Goal: Information Seeking & Learning: Learn about a topic

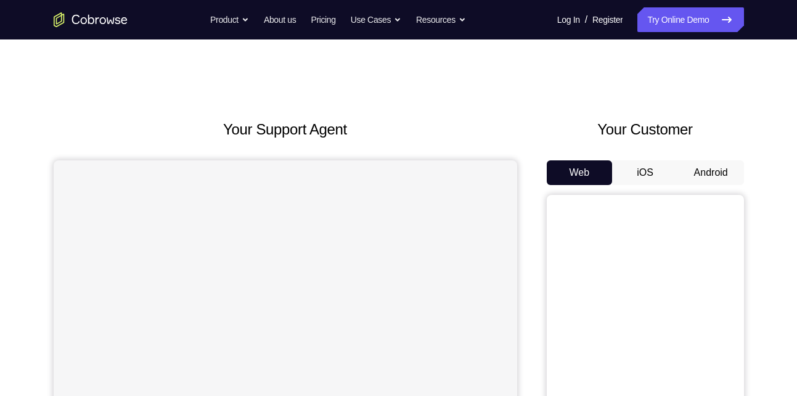
click at [705, 166] on button "Android" at bounding box center [711, 172] width 66 height 25
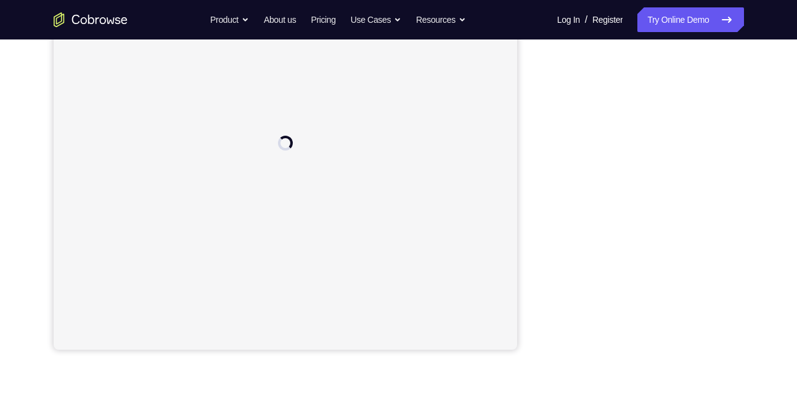
scroll to position [250, 0]
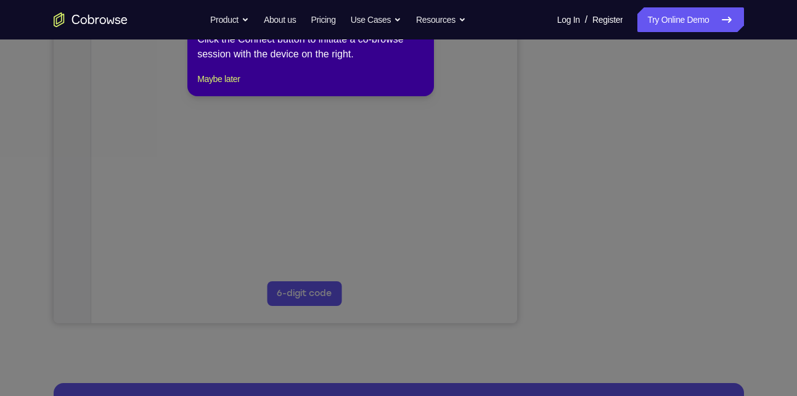
click at [595, 203] on icon at bounding box center [403, 191] width 806 height 409
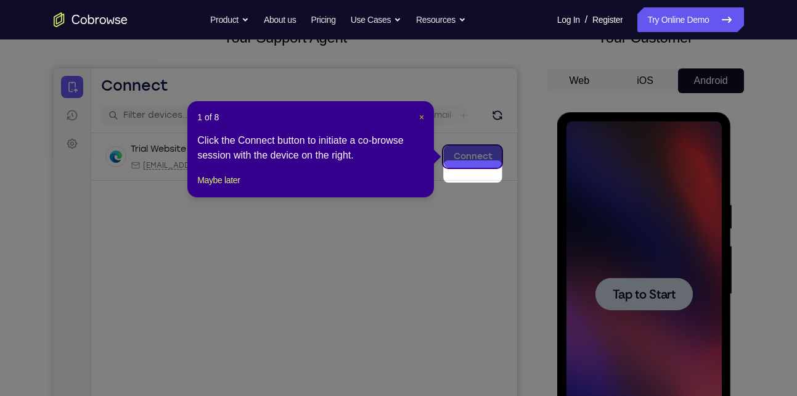
scroll to position [75, 0]
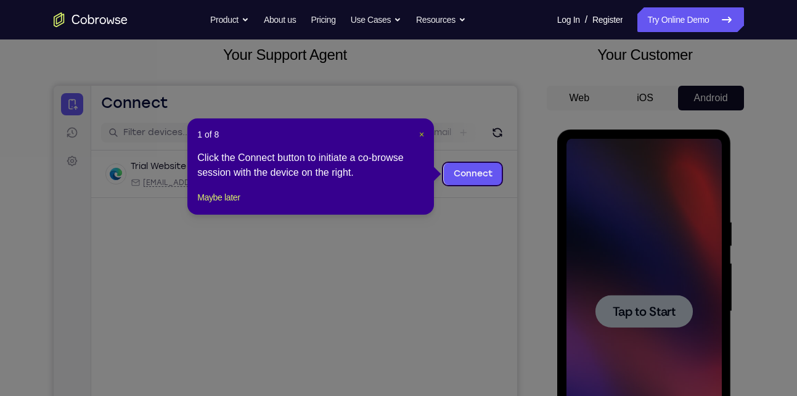
click at [423, 134] on span "×" at bounding box center [421, 134] width 5 height 10
click at [686, 255] on div at bounding box center [644, 311] width 155 height 345
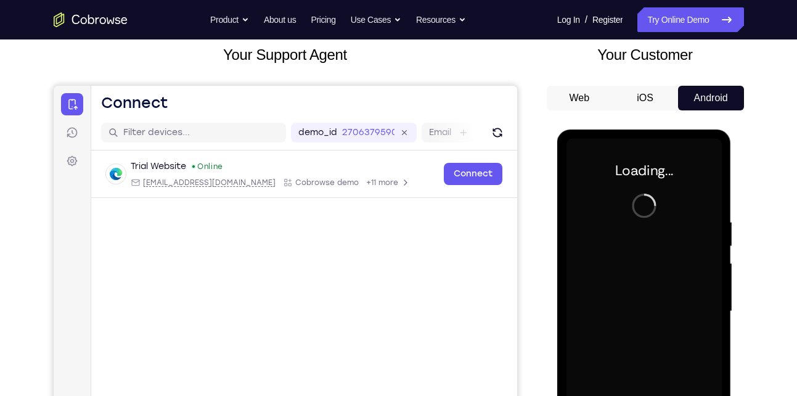
click at [686, 255] on div at bounding box center [644, 311] width 155 height 345
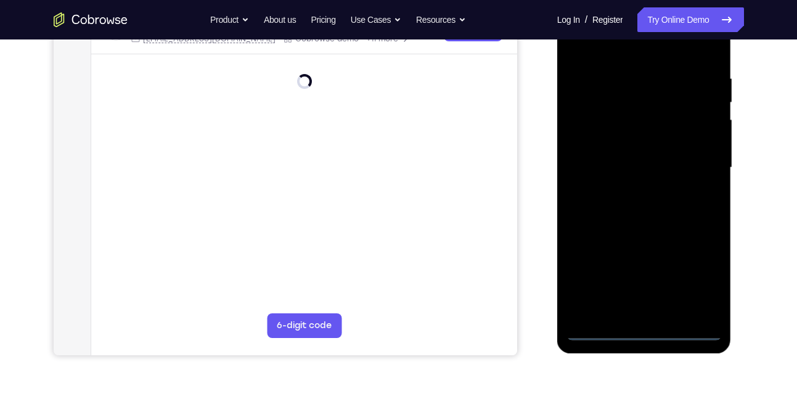
scroll to position [219, 0]
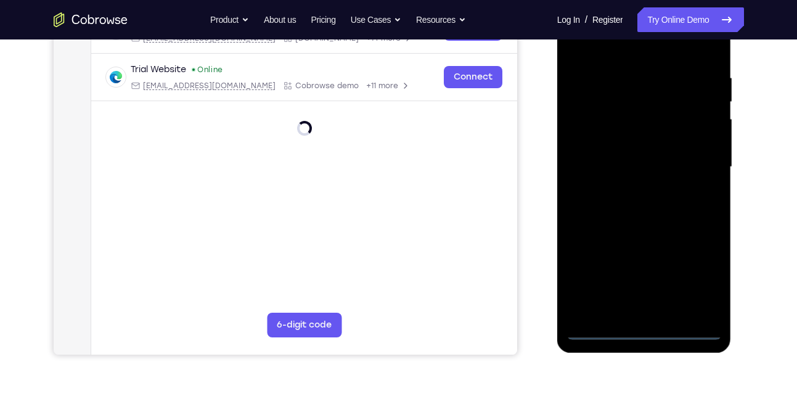
click at [644, 333] on div at bounding box center [644, 166] width 155 height 345
click at [700, 276] on div at bounding box center [644, 166] width 155 height 345
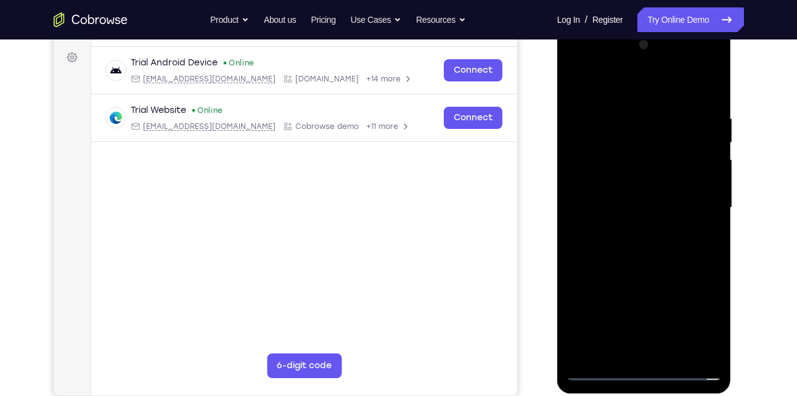
scroll to position [178, 0]
click at [642, 84] on div at bounding box center [644, 208] width 155 height 345
click at [695, 205] on div at bounding box center [644, 208] width 155 height 345
click at [630, 230] on div at bounding box center [644, 208] width 155 height 345
click at [632, 193] on div at bounding box center [644, 208] width 155 height 345
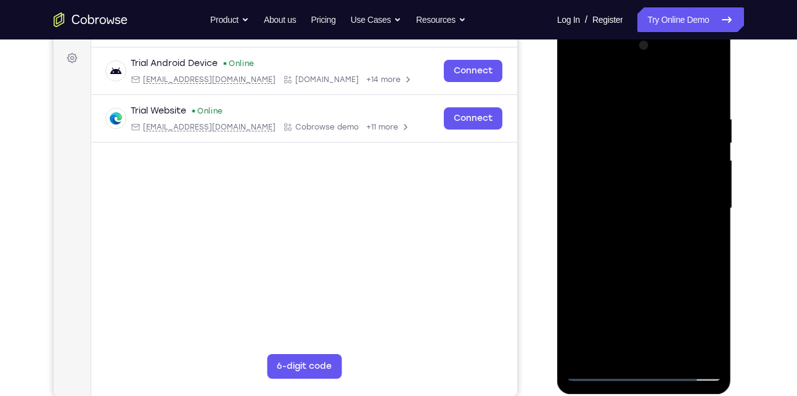
click at [632, 184] on div at bounding box center [644, 208] width 155 height 345
click at [623, 208] on div at bounding box center [644, 208] width 155 height 345
click at [603, 250] on div at bounding box center [644, 208] width 155 height 345
click at [639, 240] on div at bounding box center [644, 208] width 155 height 345
click at [710, 99] on div at bounding box center [644, 208] width 155 height 345
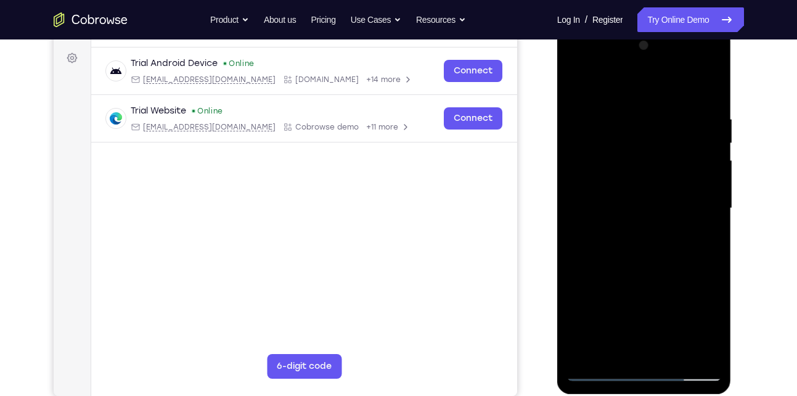
click at [713, 85] on div at bounding box center [644, 208] width 155 height 345
click at [670, 353] on div at bounding box center [644, 208] width 155 height 345
click at [667, 274] on div at bounding box center [644, 208] width 155 height 345
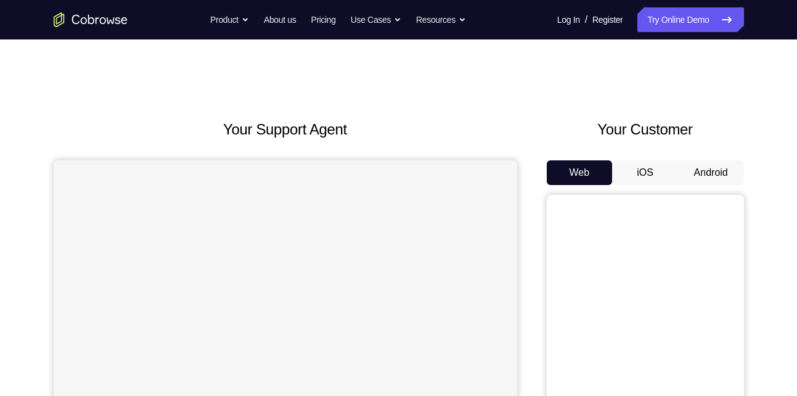
click at [722, 180] on button "Android" at bounding box center [711, 172] width 66 height 25
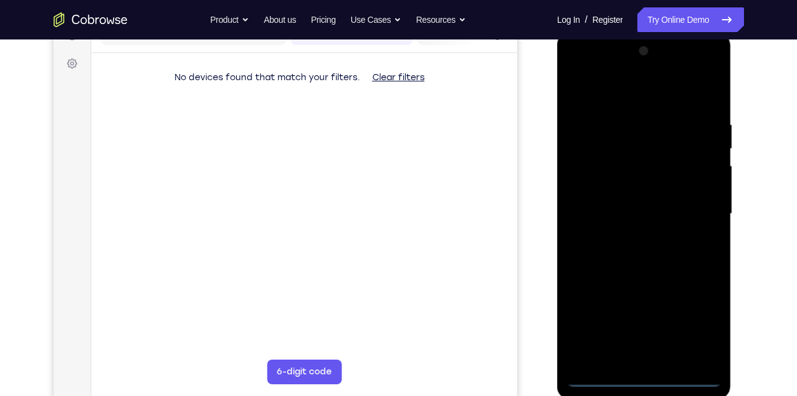
scroll to position [195, 0]
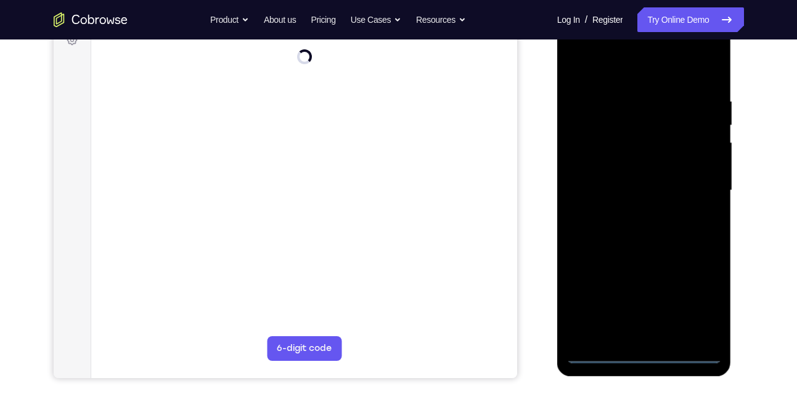
click at [639, 351] on div at bounding box center [644, 190] width 155 height 345
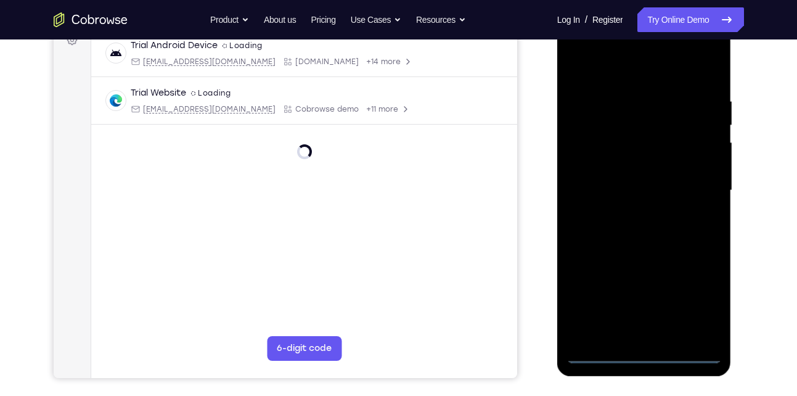
click at [702, 298] on div at bounding box center [644, 190] width 155 height 345
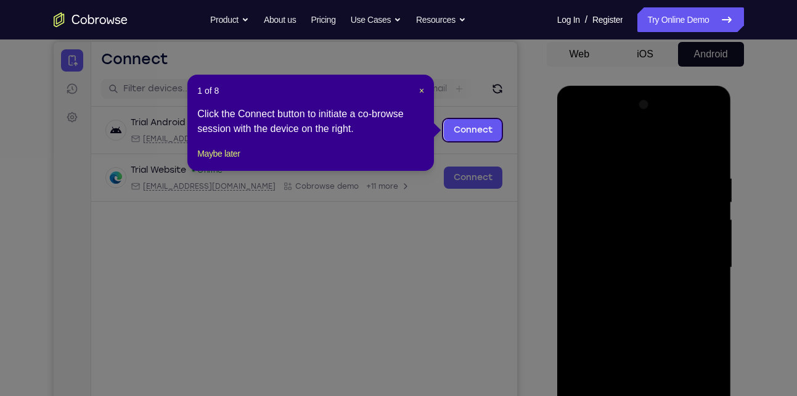
scroll to position [118, 0]
click at [420, 87] on span "×" at bounding box center [421, 91] width 5 height 10
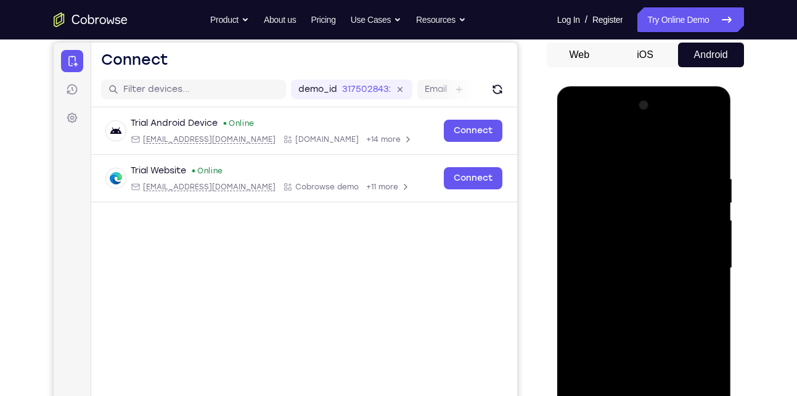
click at [602, 147] on div at bounding box center [644, 268] width 155 height 345
click at [702, 263] on div at bounding box center [644, 268] width 155 height 345
click at [629, 290] on div at bounding box center [644, 268] width 155 height 345
click at [592, 259] on div at bounding box center [644, 268] width 155 height 345
click at [615, 244] on div at bounding box center [644, 268] width 155 height 345
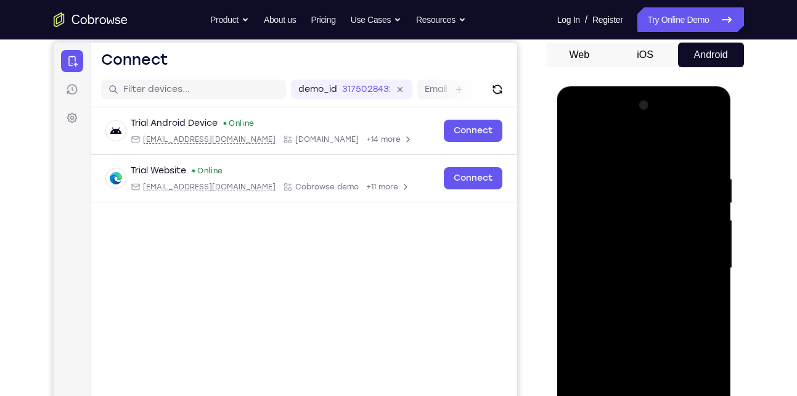
click at [629, 271] on div at bounding box center [644, 268] width 155 height 345
click at [599, 306] on div at bounding box center [644, 268] width 155 height 345
click at [715, 162] on div at bounding box center [644, 268] width 155 height 345
click at [570, 296] on div at bounding box center [644, 268] width 155 height 345
click at [640, 172] on div at bounding box center [644, 268] width 155 height 345
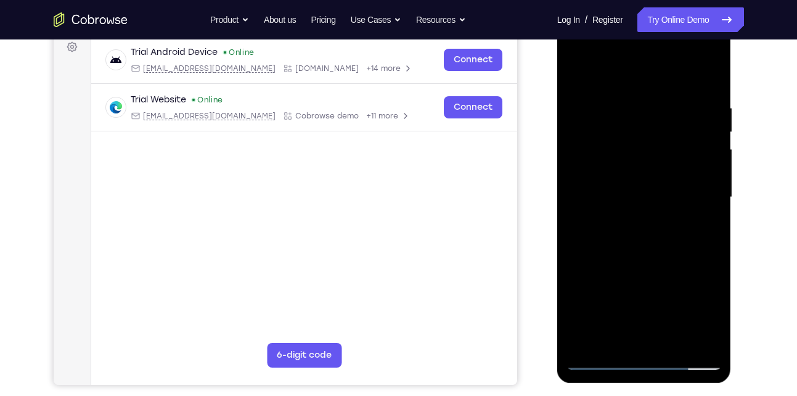
scroll to position [189, 0]
click at [702, 212] on div at bounding box center [644, 196] width 155 height 345
click at [573, 200] on div at bounding box center [644, 196] width 155 height 345
click at [576, 200] on div at bounding box center [644, 196] width 155 height 345
click at [705, 164] on div at bounding box center [644, 196] width 155 height 345
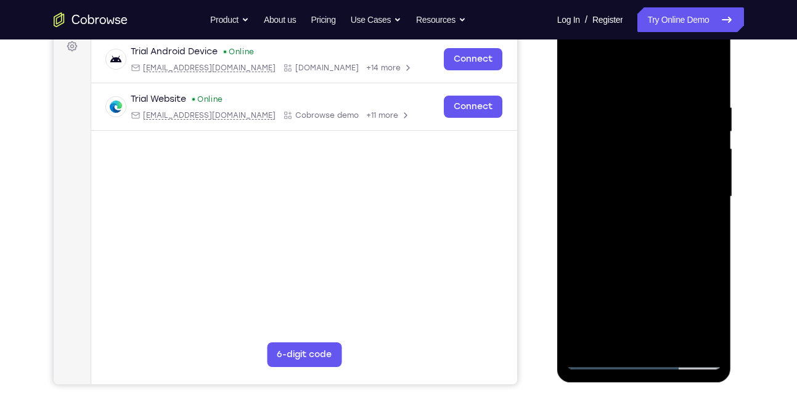
click at [585, 195] on div at bounding box center [644, 196] width 155 height 345
click at [700, 158] on div at bounding box center [644, 196] width 155 height 345
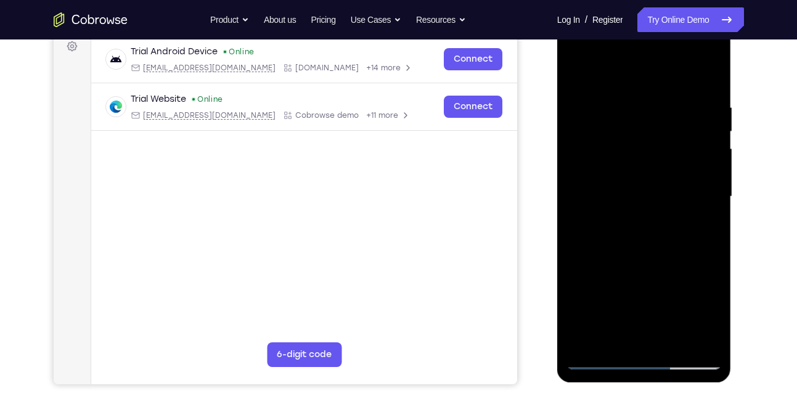
click at [700, 148] on div at bounding box center [644, 196] width 155 height 345
click at [705, 126] on div at bounding box center [644, 196] width 155 height 345
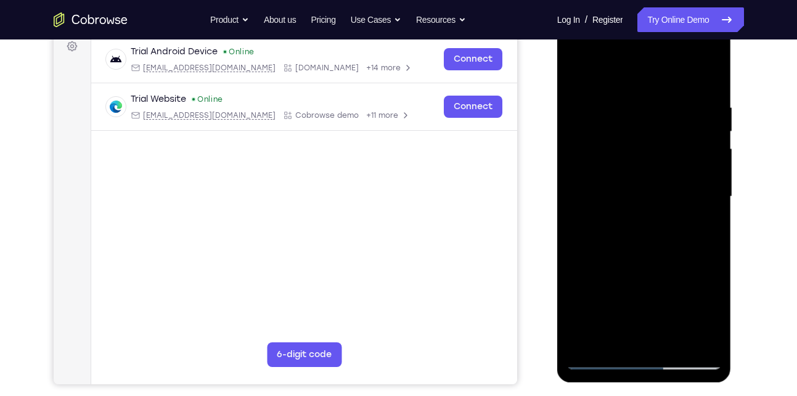
click at [705, 126] on div at bounding box center [644, 196] width 155 height 345
click at [708, 77] on div at bounding box center [644, 196] width 155 height 345
click at [676, 345] on div at bounding box center [644, 196] width 155 height 345
click at [665, 261] on div at bounding box center [644, 196] width 155 height 345
click at [623, 195] on div at bounding box center [644, 196] width 155 height 345
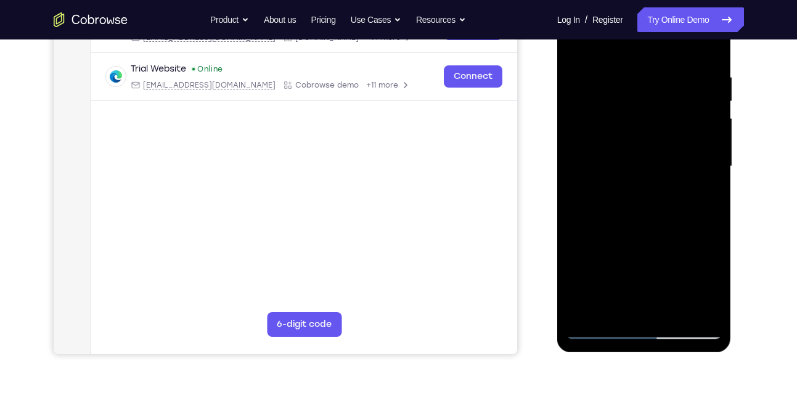
scroll to position [221, 0]
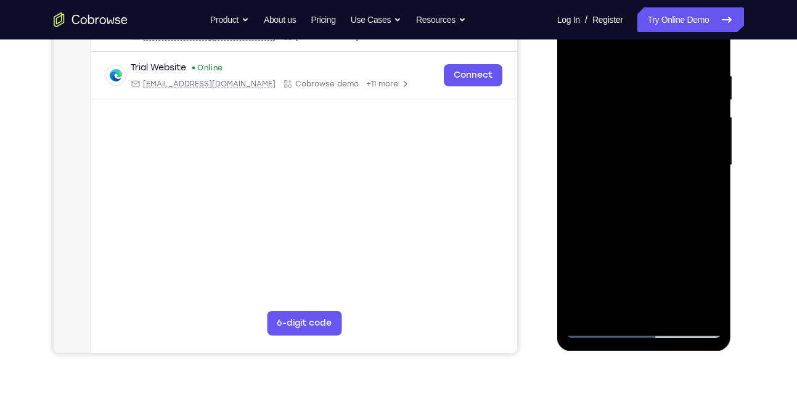
click at [601, 327] on div at bounding box center [644, 165] width 155 height 345
click at [597, 329] on div at bounding box center [644, 165] width 155 height 345
drag, startPoint x: 665, startPoint y: 109, endPoint x: 671, endPoint y: 210, distance: 101.9
click at [671, 210] on div at bounding box center [644, 165] width 155 height 345
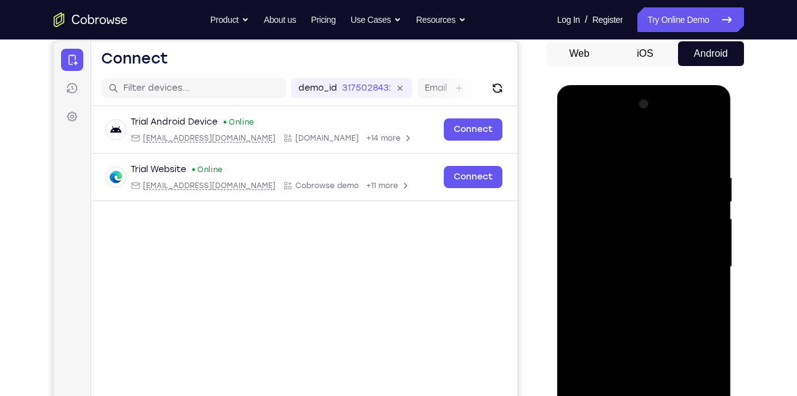
scroll to position [120, 0]
click at [708, 137] on div at bounding box center [644, 266] width 155 height 345
click at [711, 139] on div at bounding box center [644, 266] width 155 height 345
drag, startPoint x: 660, startPoint y: 166, endPoint x: 649, endPoint y: 273, distance: 107.8
click at [649, 273] on div at bounding box center [644, 266] width 155 height 345
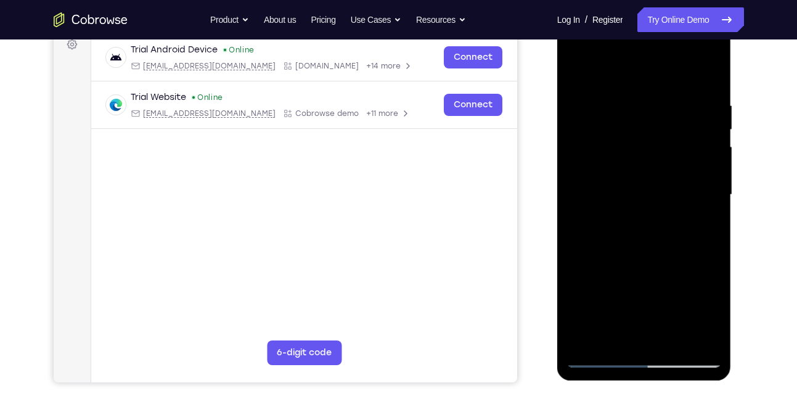
scroll to position [194, 0]
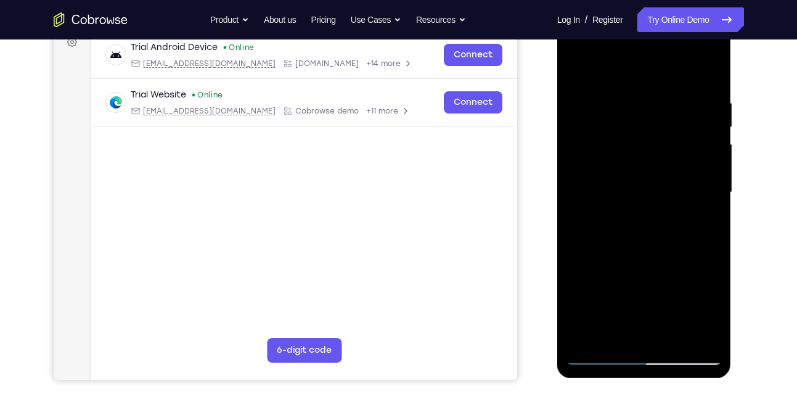
click at [587, 335] on div at bounding box center [644, 192] width 155 height 345
drag, startPoint x: 690, startPoint y: 83, endPoint x: 631, endPoint y: 89, distance: 58.8
click at [631, 89] on div at bounding box center [644, 192] width 155 height 345
drag, startPoint x: 705, startPoint y: 99, endPoint x: 650, endPoint y: 99, distance: 55.5
click at [650, 99] on div at bounding box center [644, 192] width 155 height 345
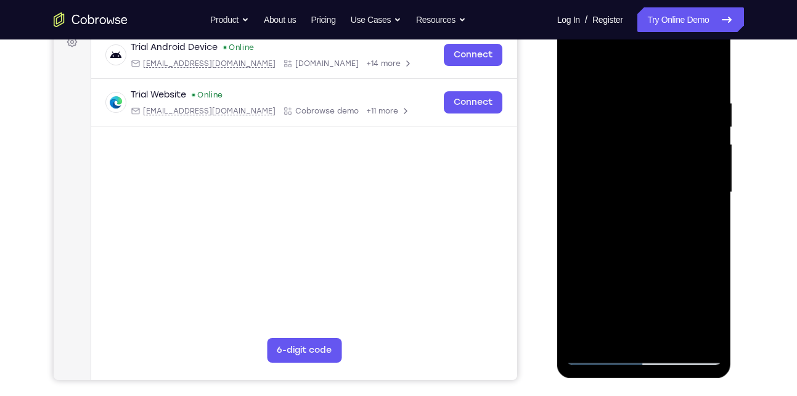
drag, startPoint x: 711, startPoint y: 102, endPoint x: 678, endPoint y: 102, distance: 33.9
click at [678, 102] on div at bounding box center [644, 192] width 155 height 345
drag, startPoint x: 670, startPoint y: 232, endPoint x: 668, endPoint y: 139, distance: 93.1
click at [668, 139] on div at bounding box center [644, 192] width 155 height 345
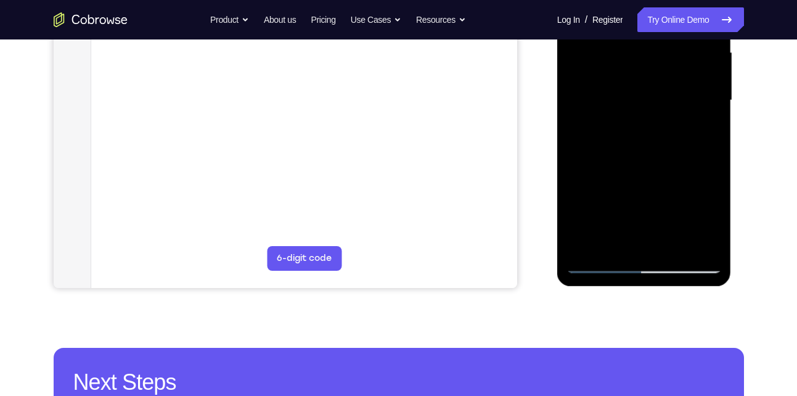
scroll to position [286, 0]
drag, startPoint x: 618, startPoint y: 213, endPoint x: 627, endPoint y: 109, distance: 104.5
click at [627, 109] on div at bounding box center [644, 99] width 155 height 345
drag, startPoint x: 687, startPoint y: 194, endPoint x: 682, endPoint y: 50, distance: 143.7
drag, startPoint x: 682, startPoint y: 50, endPoint x: 583, endPoint y: 99, distance: 110.6
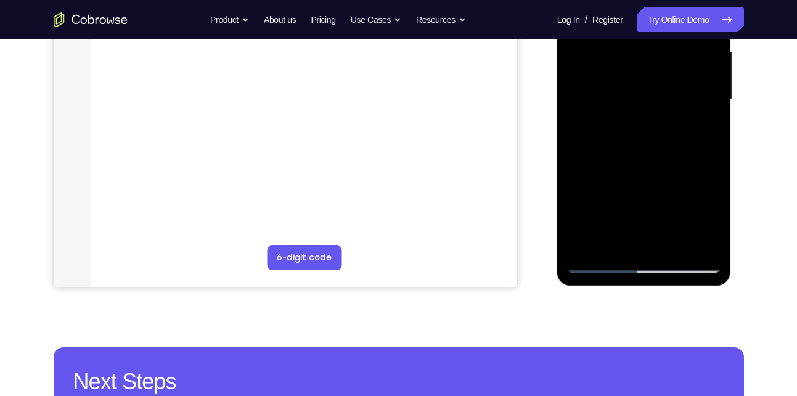
click at [583, 99] on div at bounding box center [644, 99] width 155 height 345
click at [711, 92] on div at bounding box center [644, 99] width 155 height 345
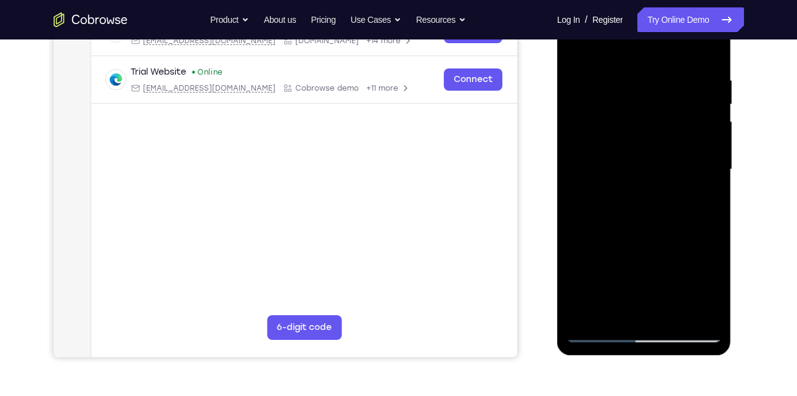
scroll to position [214, 0]
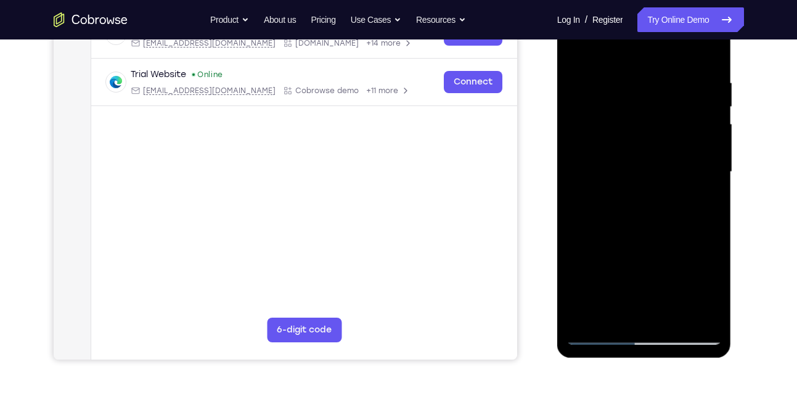
click at [713, 155] on div at bounding box center [644, 171] width 155 height 345
drag, startPoint x: 685, startPoint y: 199, endPoint x: 686, endPoint y: 142, distance: 56.7
click at [686, 142] on div at bounding box center [644, 171] width 155 height 345
click at [585, 250] on div at bounding box center [644, 171] width 155 height 345
drag, startPoint x: 670, startPoint y: 130, endPoint x: 671, endPoint y: 186, distance: 55.5
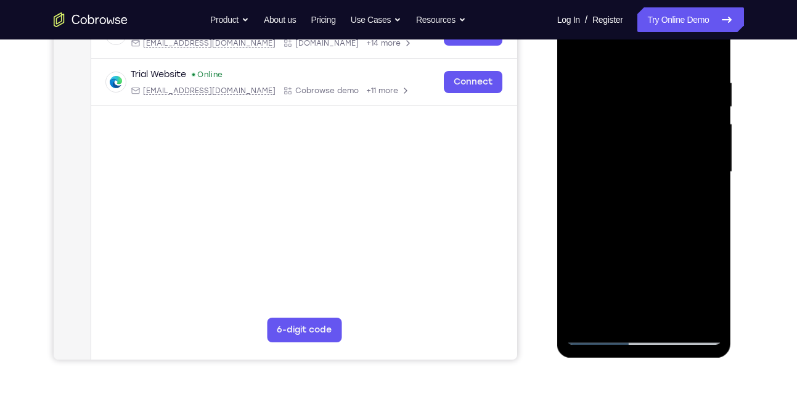
click at [671, 186] on div at bounding box center [644, 171] width 155 height 345
click at [578, 161] on div at bounding box center [644, 171] width 155 height 345
click at [576, 161] on div at bounding box center [644, 171] width 155 height 345
click at [657, 115] on div at bounding box center [644, 171] width 155 height 345
drag, startPoint x: 664, startPoint y: 240, endPoint x: 681, endPoint y: 139, distance: 102.6
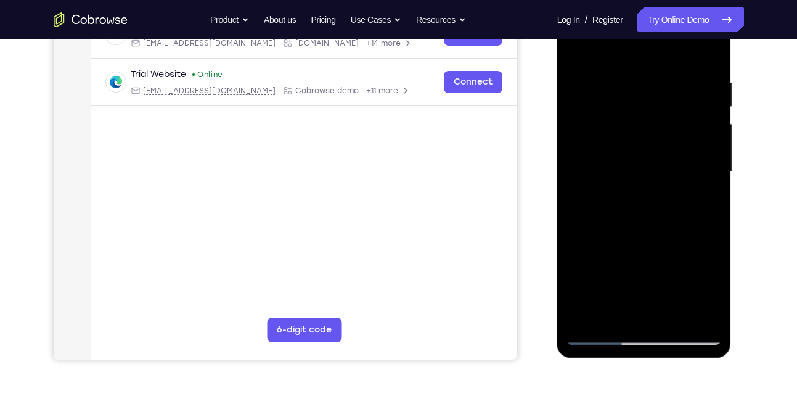
click at [681, 139] on div at bounding box center [644, 171] width 155 height 345
drag, startPoint x: 665, startPoint y: 237, endPoint x: 670, endPoint y: 145, distance: 92.6
click at [670, 145] on div at bounding box center [644, 171] width 155 height 345
drag, startPoint x: 657, startPoint y: 260, endPoint x: 620, endPoint y: 109, distance: 155.5
click at [620, 109] on div at bounding box center [644, 171] width 155 height 345
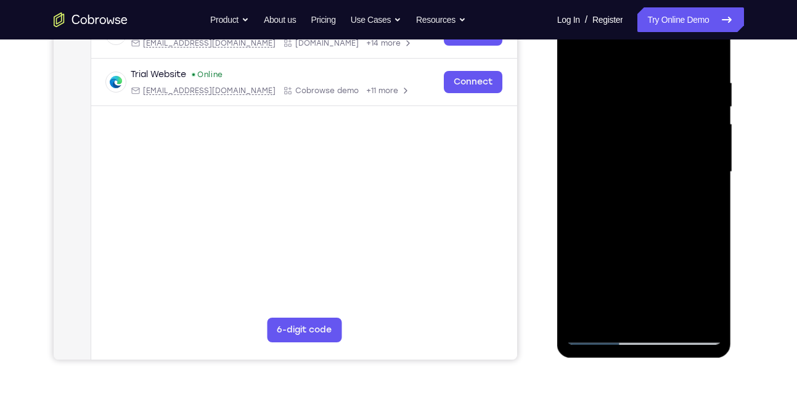
drag, startPoint x: 609, startPoint y: 263, endPoint x: 582, endPoint y: 93, distance: 172.3
click at [582, 93] on div at bounding box center [644, 171] width 155 height 345
drag, startPoint x: 643, startPoint y: 162, endPoint x: 642, endPoint y: 155, distance: 6.8
click at [642, 155] on div at bounding box center [644, 171] width 155 height 345
click at [715, 203] on div at bounding box center [644, 171] width 155 height 345
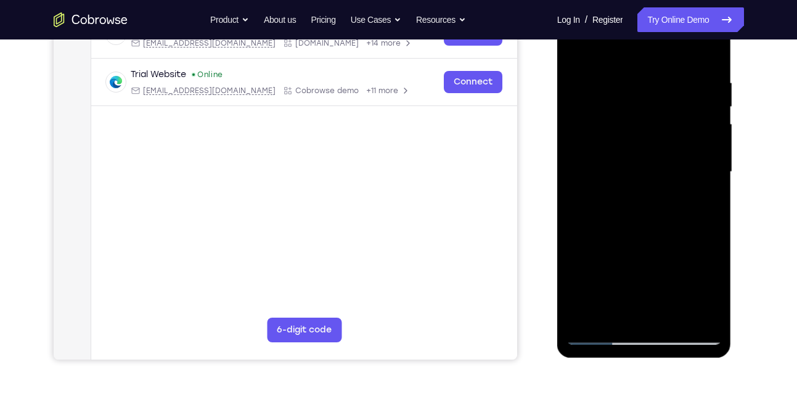
drag, startPoint x: 636, startPoint y: 245, endPoint x: 606, endPoint y: 72, distance: 175.8
click at [606, 72] on div at bounding box center [644, 171] width 155 height 345
drag, startPoint x: 608, startPoint y: 242, endPoint x: 600, endPoint y: 147, distance: 95.3
click at [600, 147] on div at bounding box center [644, 171] width 155 height 345
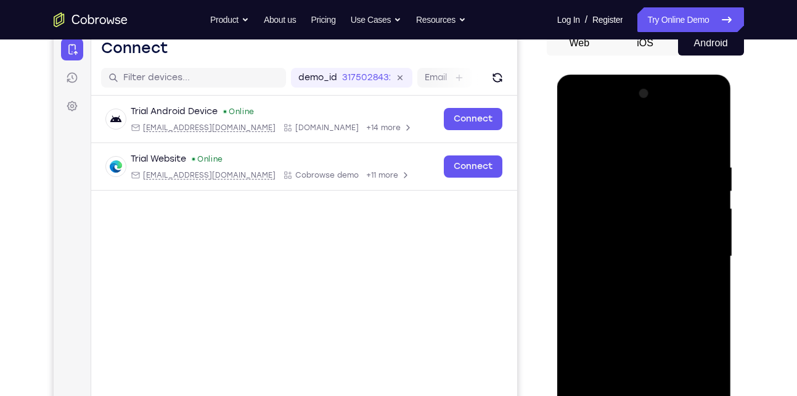
scroll to position [129, 0]
drag, startPoint x: 618, startPoint y: 274, endPoint x: 591, endPoint y: 170, distance: 107.8
click at [591, 170] on div at bounding box center [644, 256] width 155 height 345
drag, startPoint x: 665, startPoint y: 334, endPoint x: 674, endPoint y: 156, distance: 178.4
click at [674, 156] on div at bounding box center [644, 256] width 155 height 345
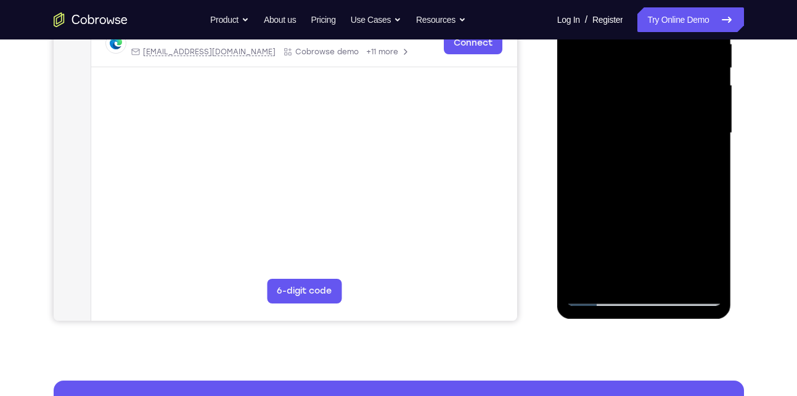
scroll to position [306, 0]
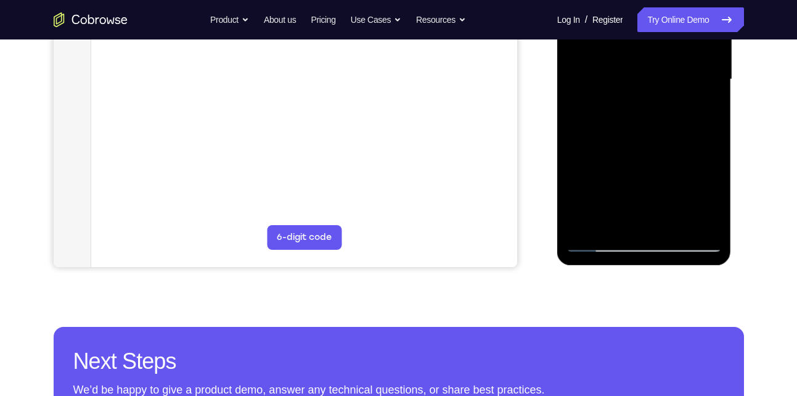
drag, startPoint x: 636, startPoint y: 176, endPoint x: 661, endPoint y: 84, distance: 94.7
click at [661, 84] on div at bounding box center [644, 79] width 155 height 345
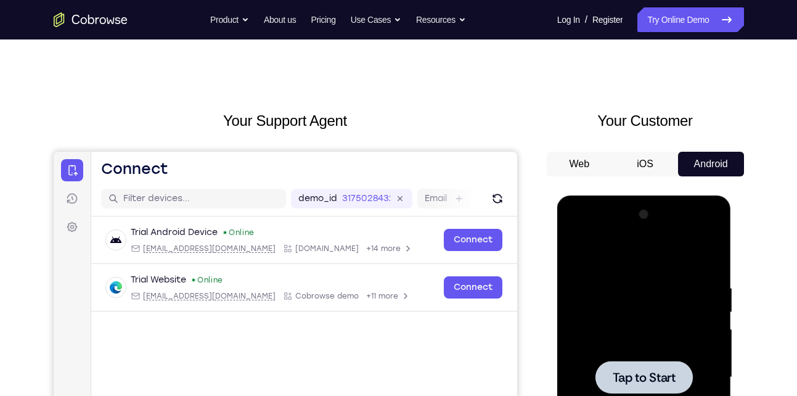
scroll to position [0, 0]
